Goal: Navigation & Orientation: Find specific page/section

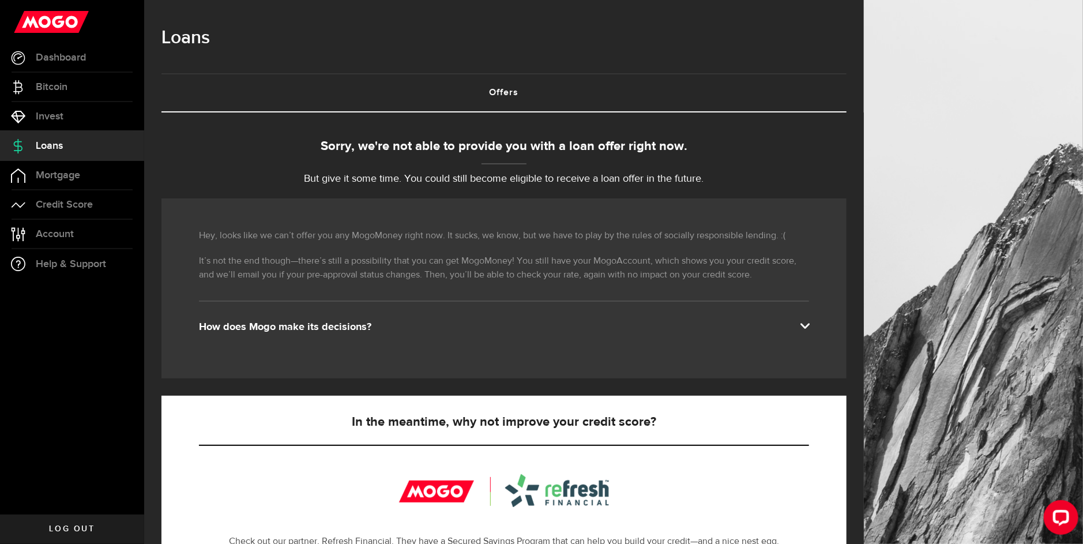
click at [81, 138] on link "Loans" at bounding box center [72, 146] width 144 height 29
click at [64, 111] on link "Invest" at bounding box center [72, 116] width 144 height 29
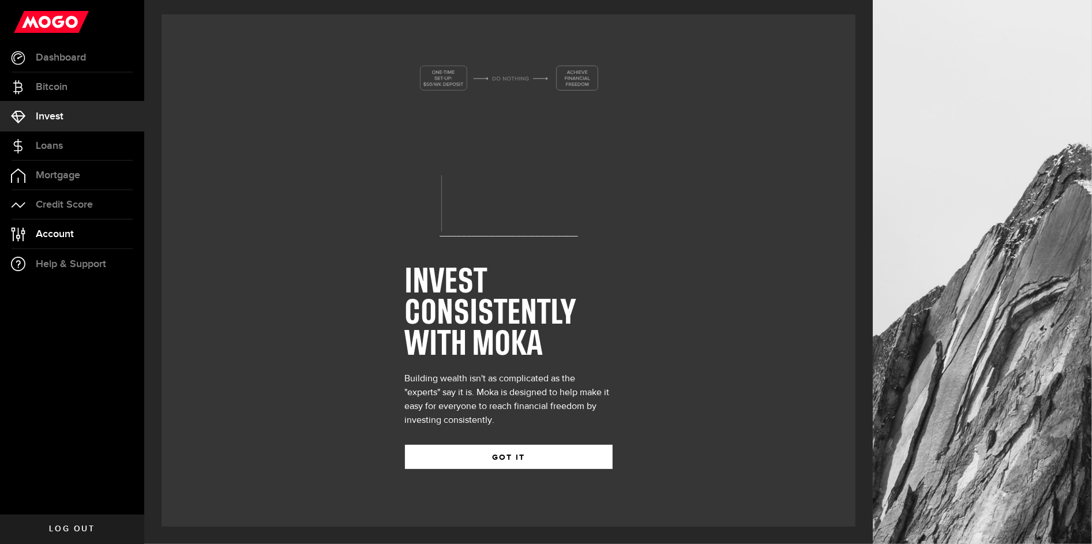
click at [78, 234] on link "Account Compte" at bounding box center [72, 234] width 144 height 29
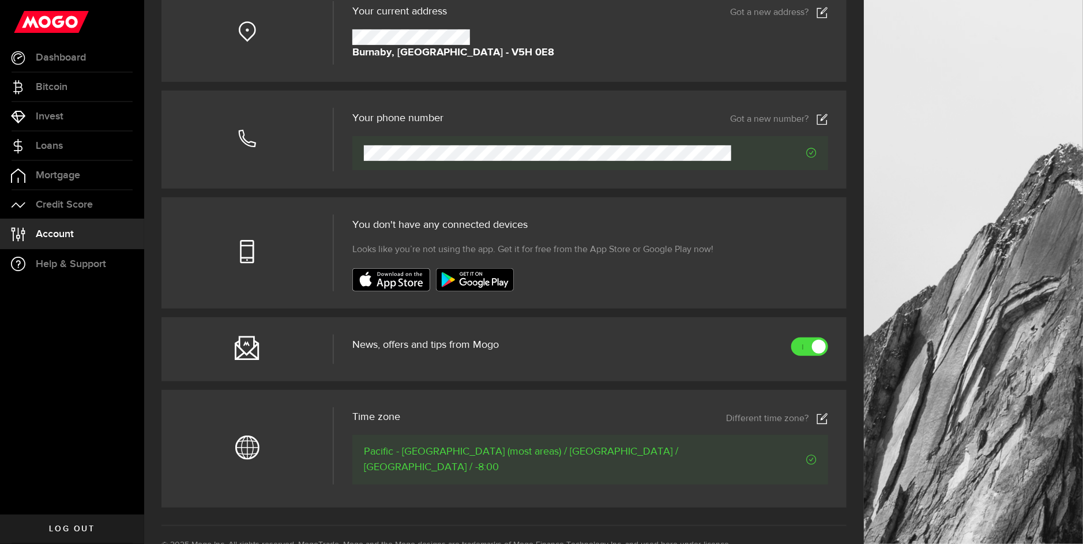
scroll to position [346, 0]
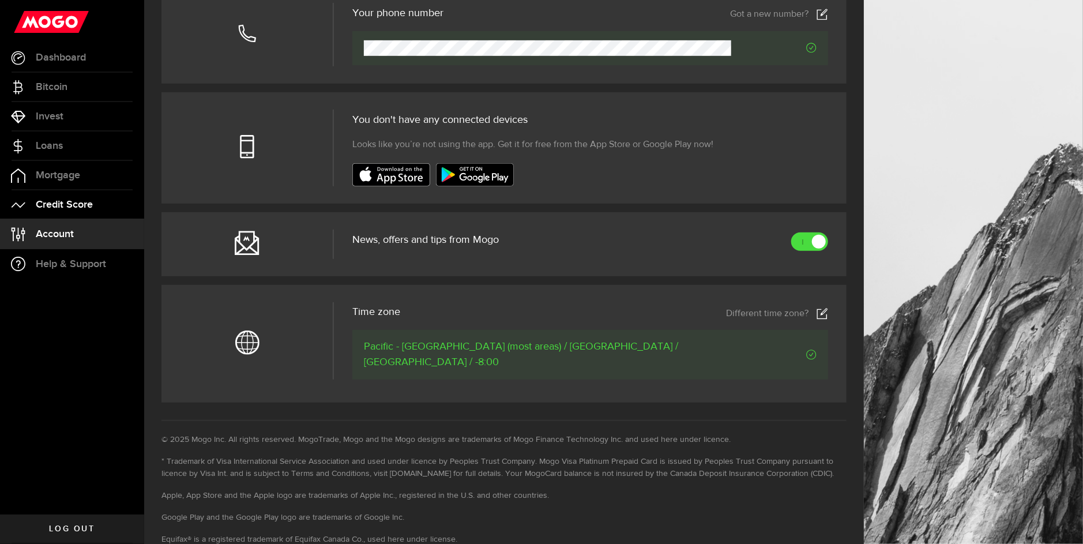
click at [73, 208] on span "Credit Score" at bounding box center [64, 205] width 57 height 10
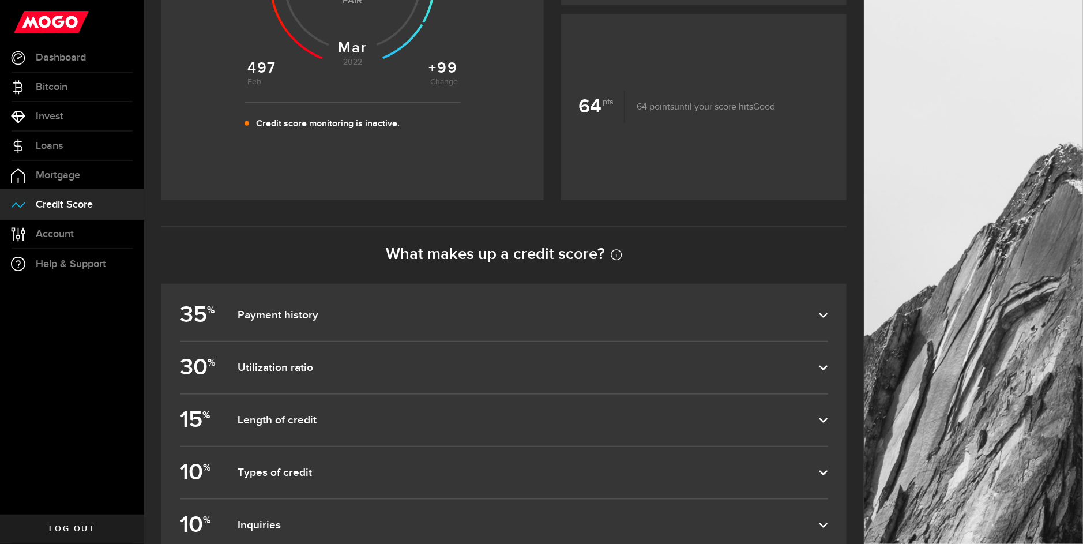
scroll to position [461, 0]
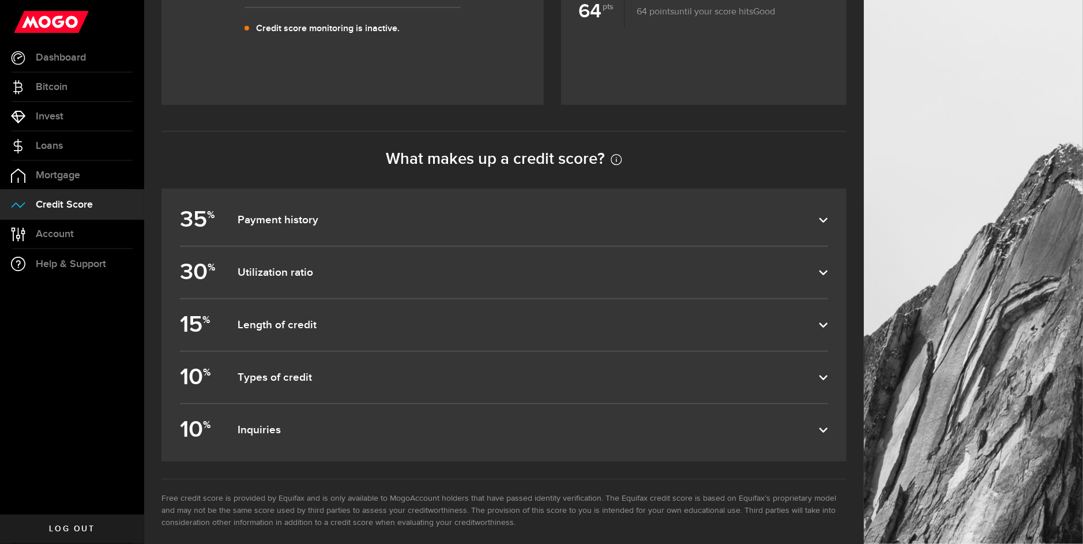
click at [642, 244] on label "35 % Payment history" at bounding box center [504, 219] width 648 height 51
click at [0, 0] on input "35 % Payment history" at bounding box center [0, 0] width 0 height 0
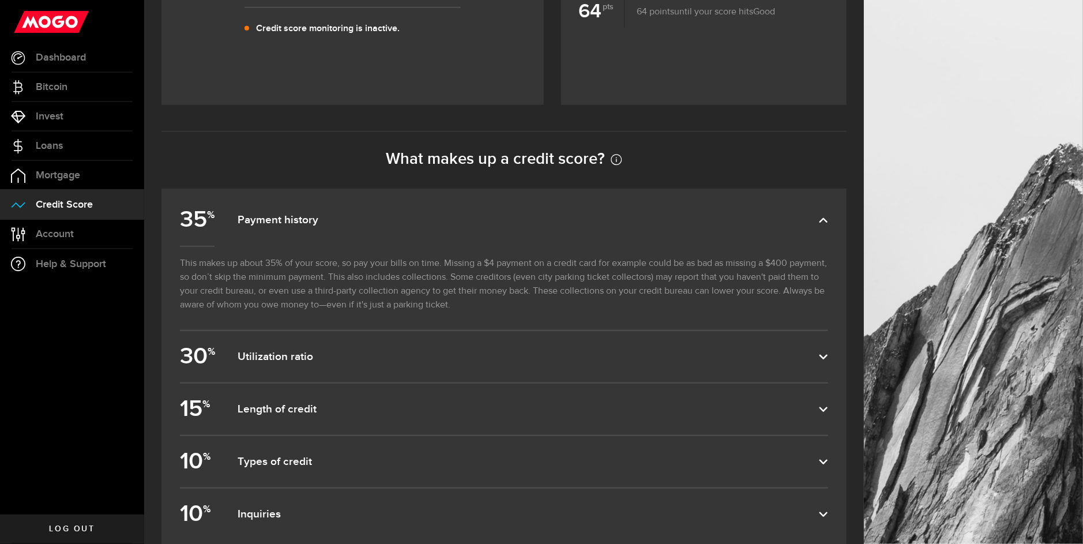
click at [642, 244] on label "35 % Payment history" at bounding box center [504, 219] width 648 height 51
click at [0, 0] on input "35 % Payment history" at bounding box center [0, 0] width 0 height 0
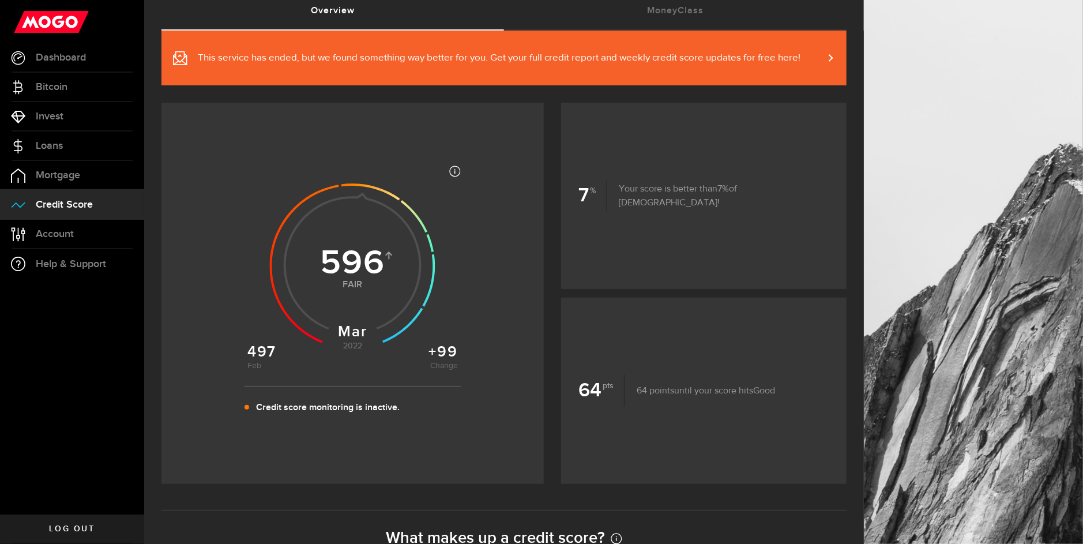
scroll to position [0, 0]
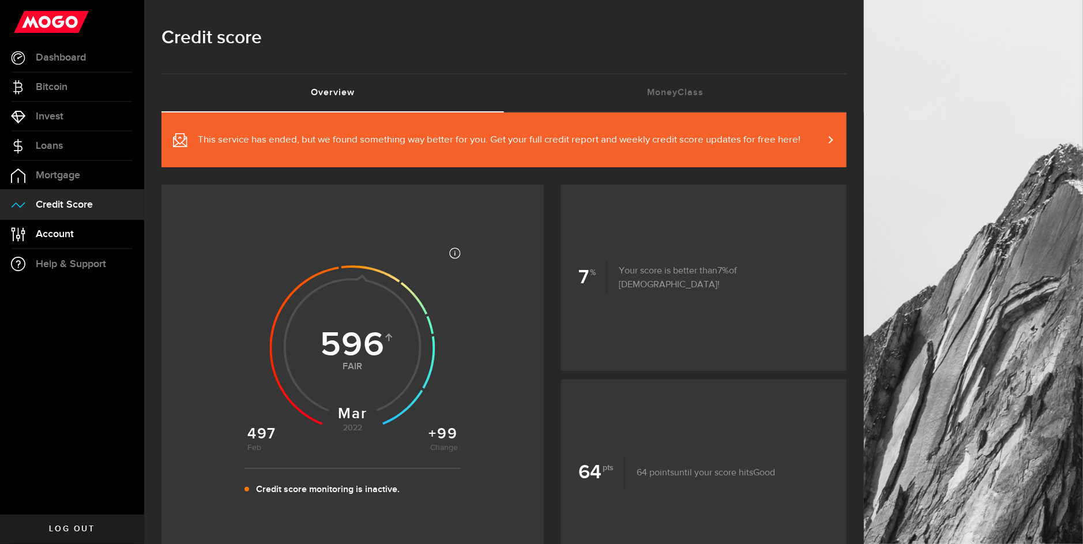
click at [72, 235] on span "Account" at bounding box center [55, 234] width 38 height 10
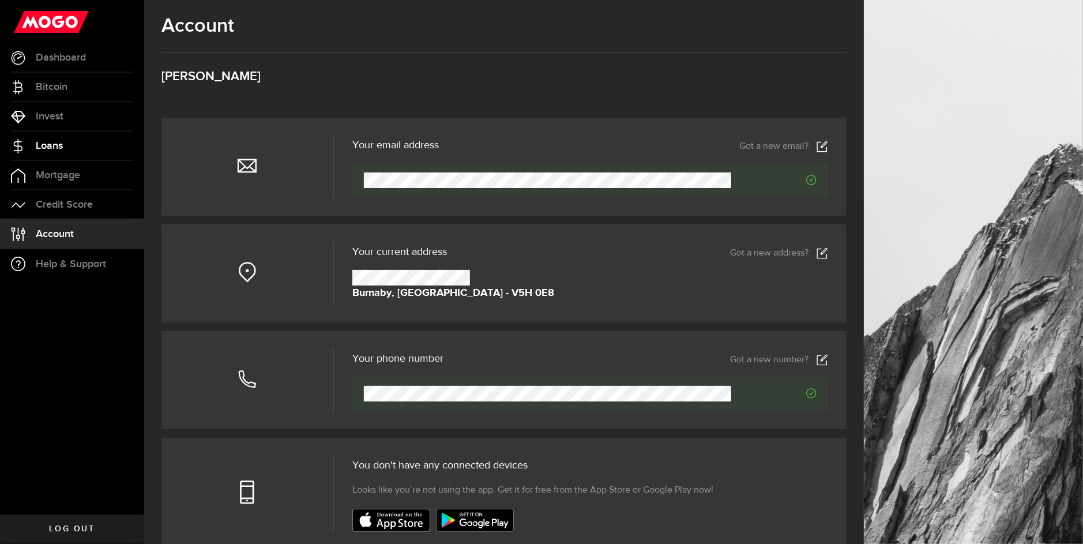
click at [47, 142] on span "Loans" at bounding box center [49, 146] width 27 height 10
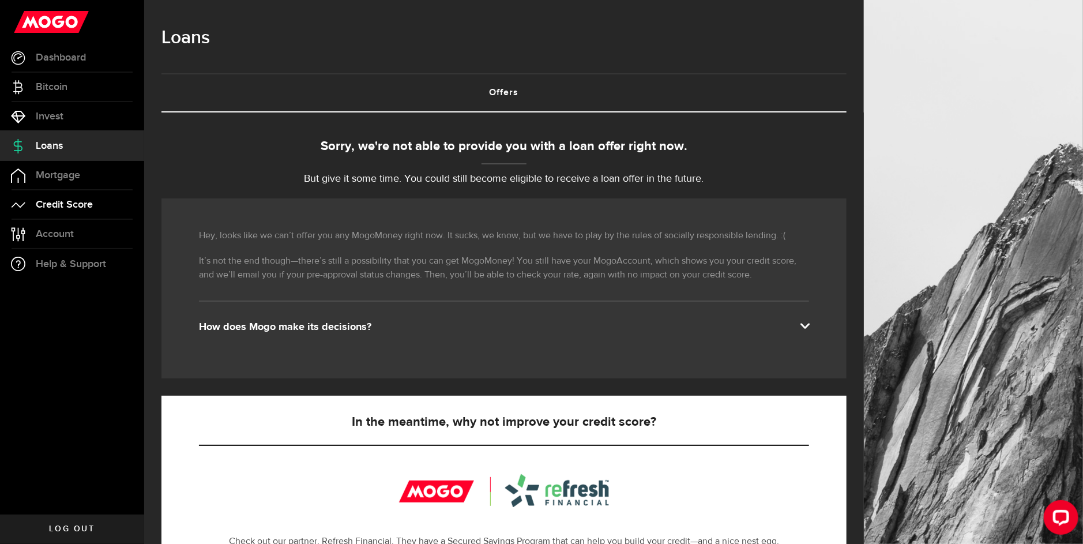
click at [63, 201] on span "Credit Score" at bounding box center [64, 205] width 57 height 10
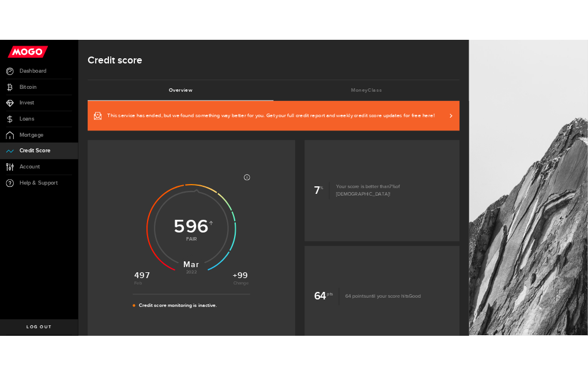
scroll to position [57, 0]
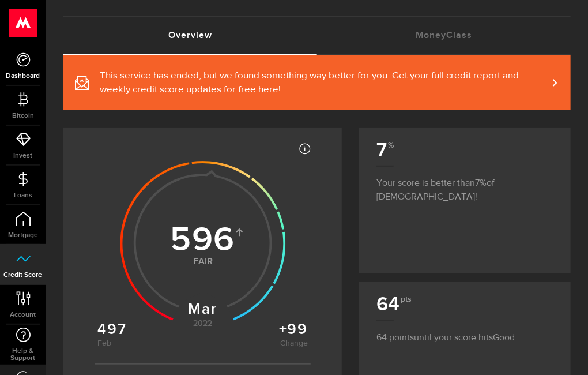
click at [21, 55] on icon at bounding box center [23, 59] width 14 height 14
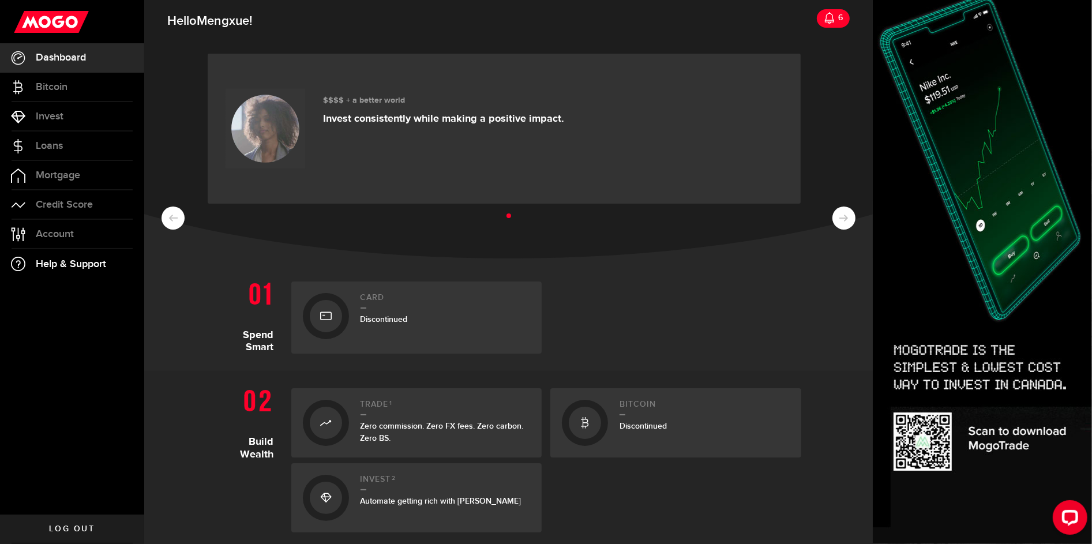
click at [81, 267] on span "Help & Support" at bounding box center [71, 264] width 70 height 10
click at [824, 19] on icon at bounding box center [830, 18] width 12 height 12
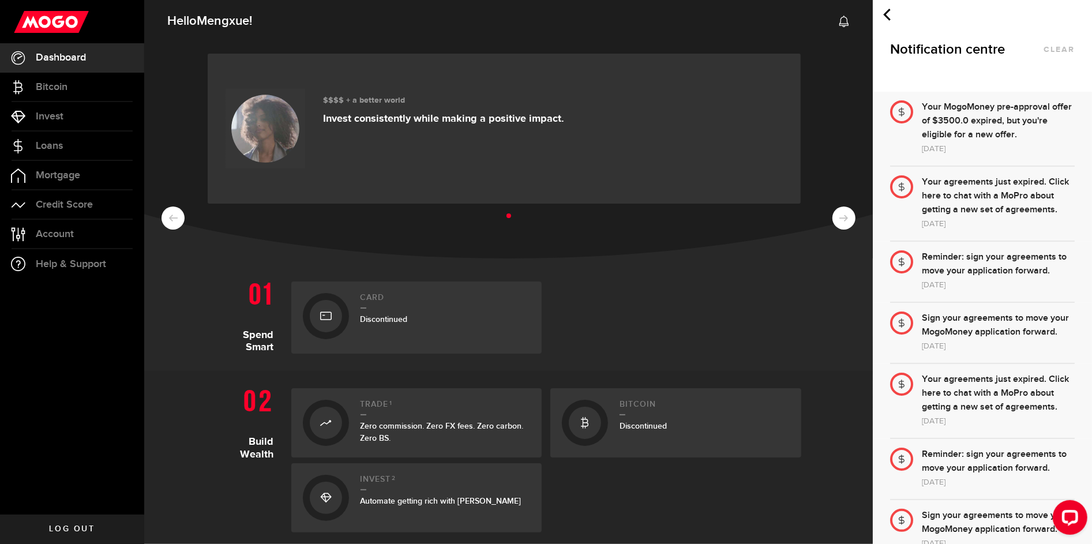
click at [77, 55] on span "Dashboard" at bounding box center [61, 57] width 50 height 10
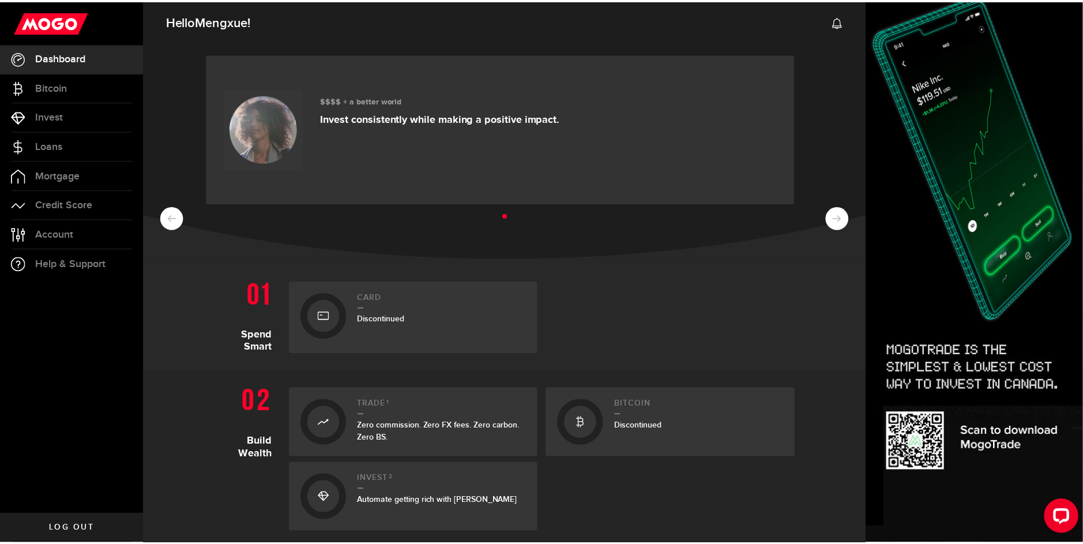
scroll to position [172, 0]
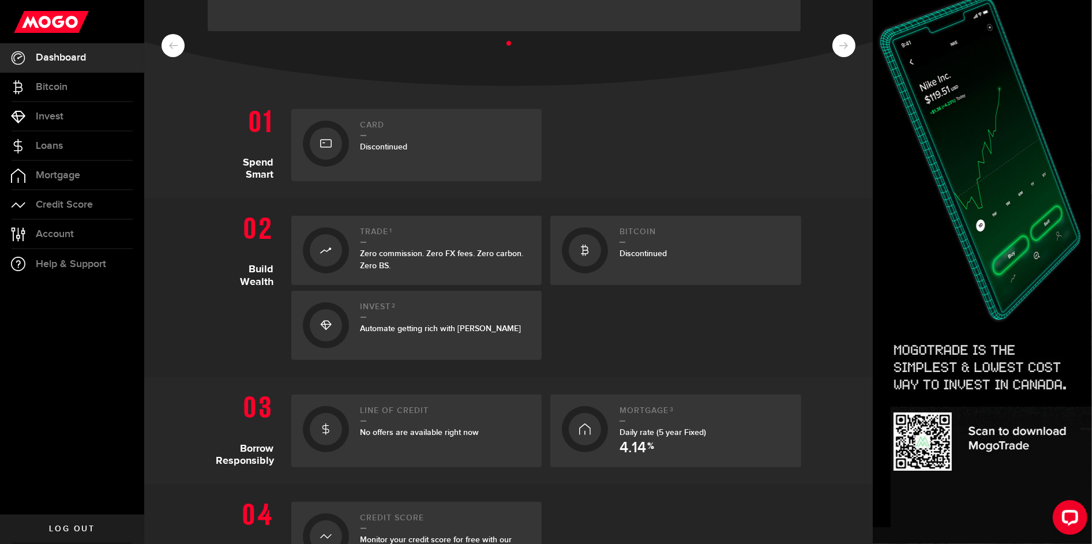
click at [828, 50] on ul at bounding box center [509, 43] width 694 height 15
click at [82, 178] on link "Mortgage" at bounding box center [72, 175] width 144 height 29
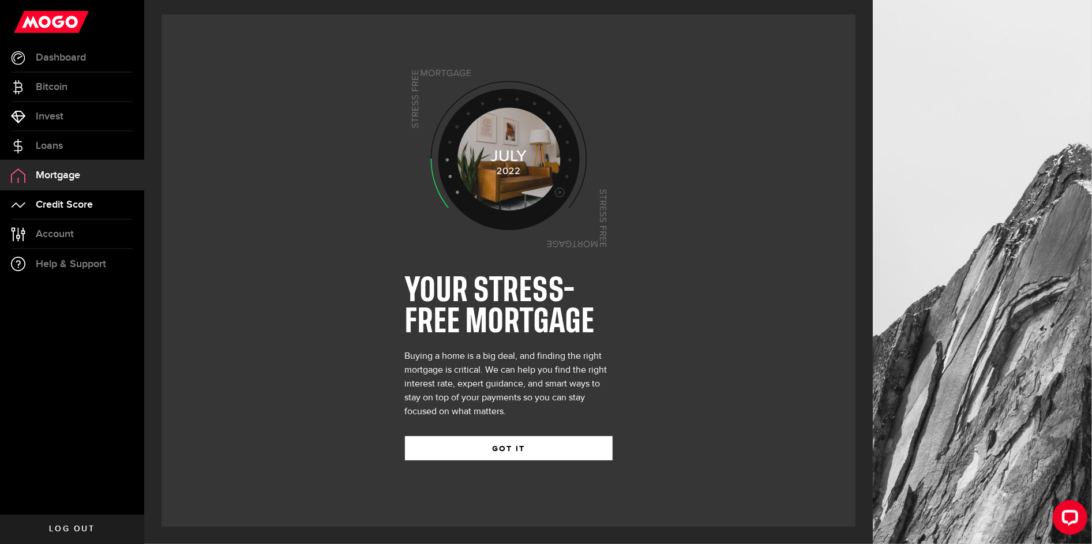
drag, startPoint x: 82, startPoint y: 178, endPoint x: 52, endPoint y: 213, distance: 46.6
click at [52, 213] on link "Credit Score" at bounding box center [72, 204] width 144 height 29
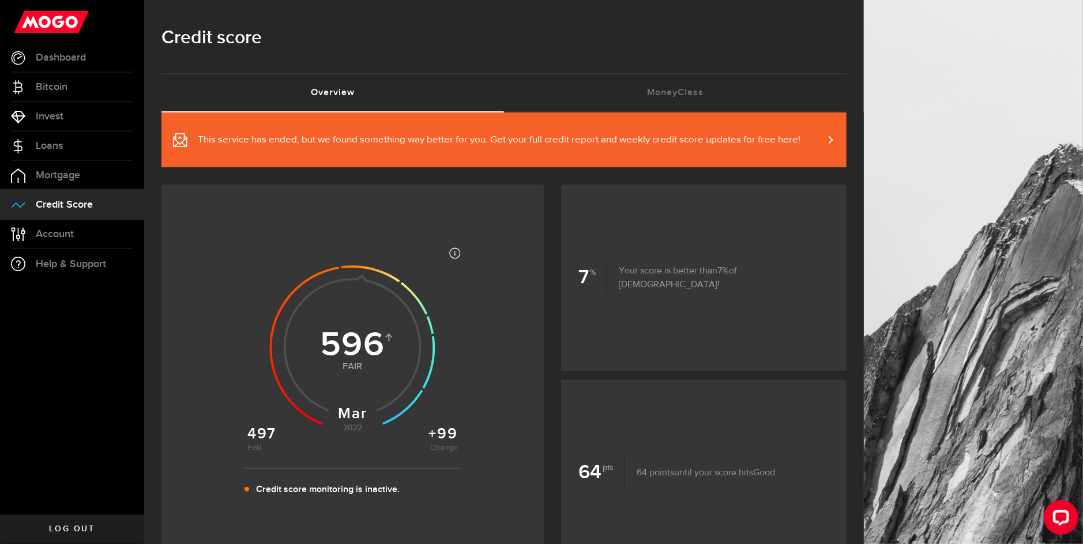
click at [429, 146] on span "This service has ended, but we found something way better for you. Get your ful…" at bounding box center [499, 140] width 603 height 14
